Goal: Navigation & Orientation: Understand site structure

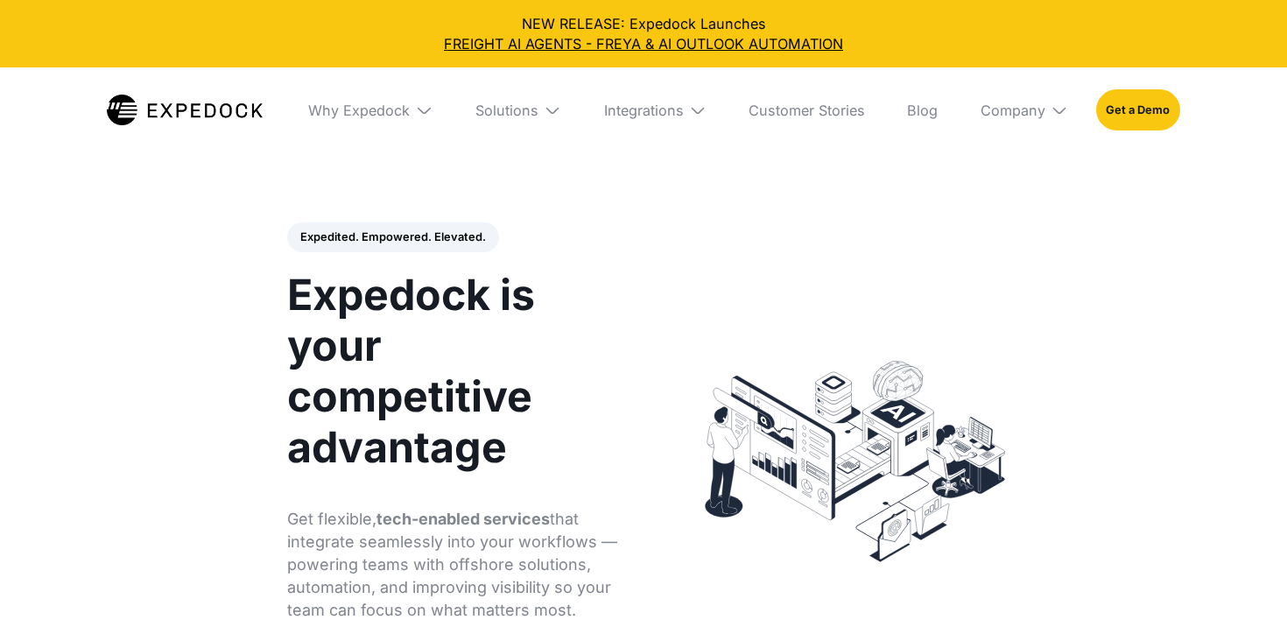
select select
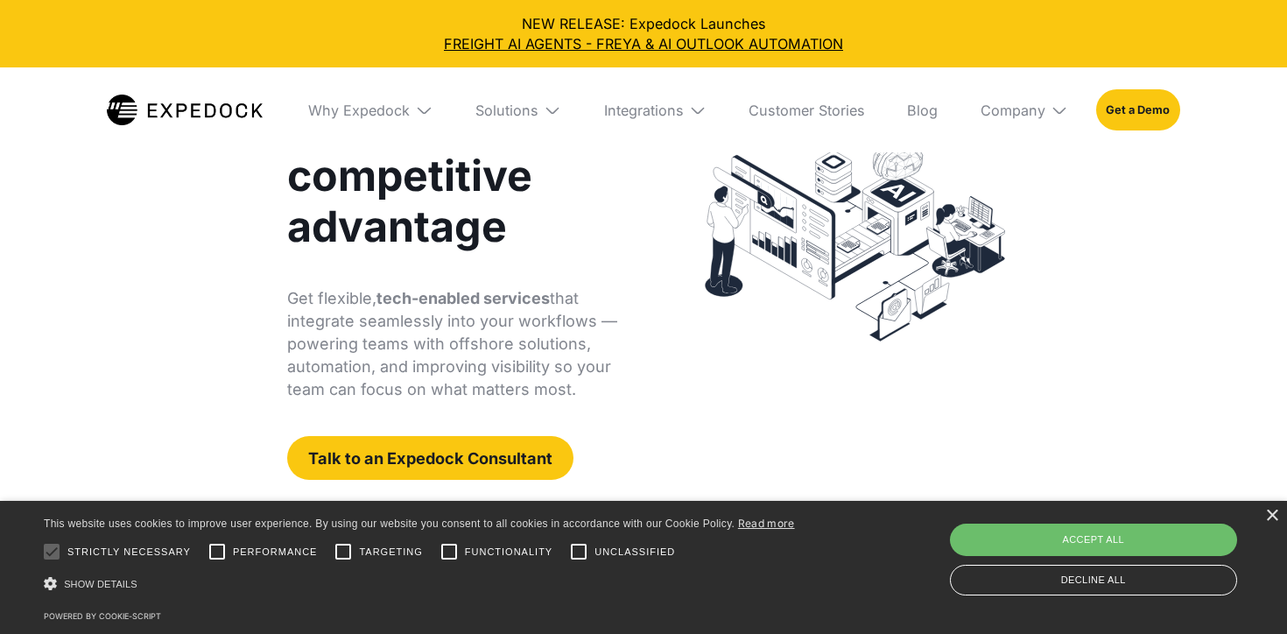
scroll to position [221, 0]
click at [642, 106] on div "Integrations" at bounding box center [644, 111] width 80 height 18
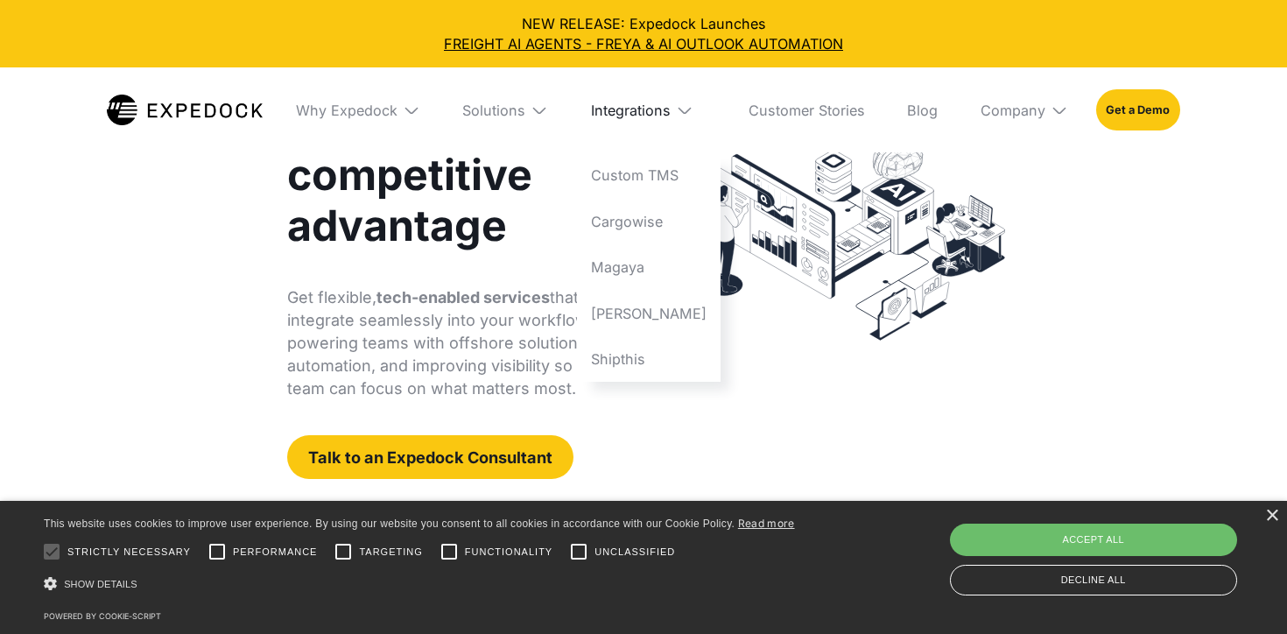
click at [642, 106] on div "Integrations" at bounding box center [631, 111] width 80 height 18
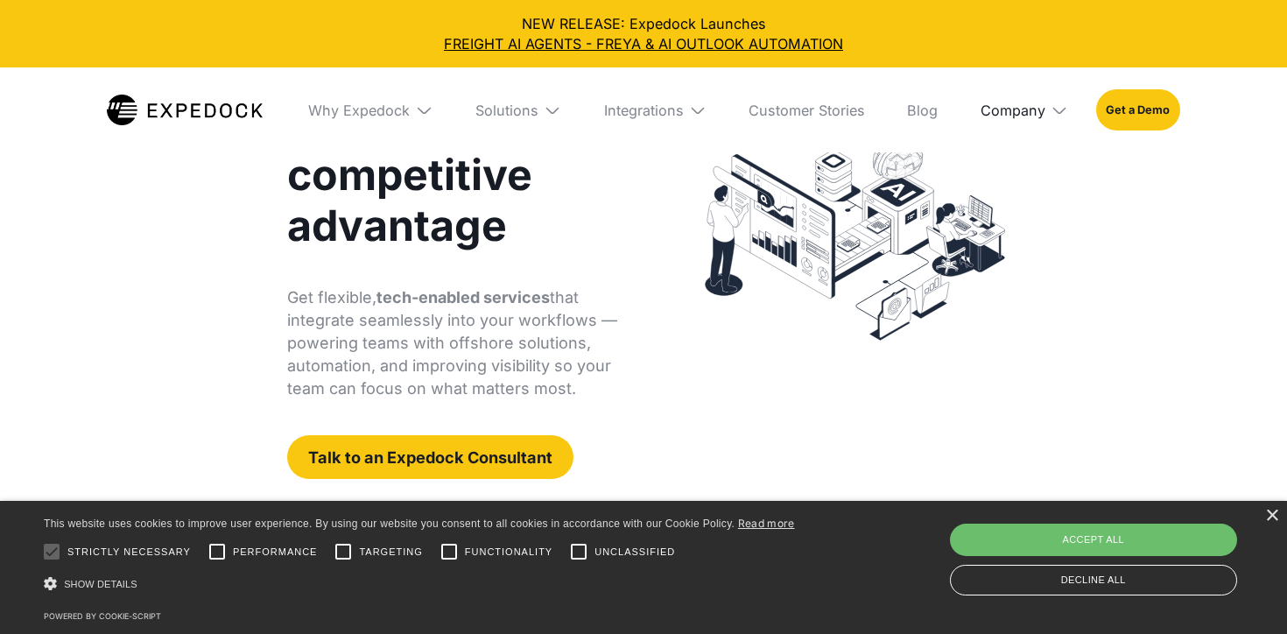
click at [1030, 105] on div "Company" at bounding box center [1012, 111] width 65 height 18
